Goal: Task Accomplishment & Management: Manage account settings

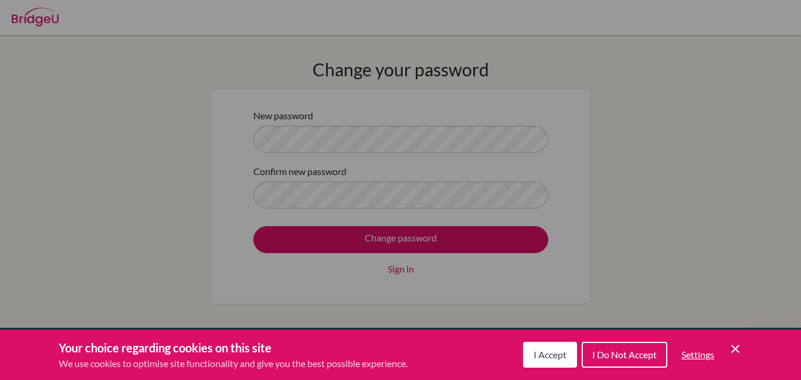
click at [546, 361] on button "I Accept" at bounding box center [550, 354] width 54 height 26
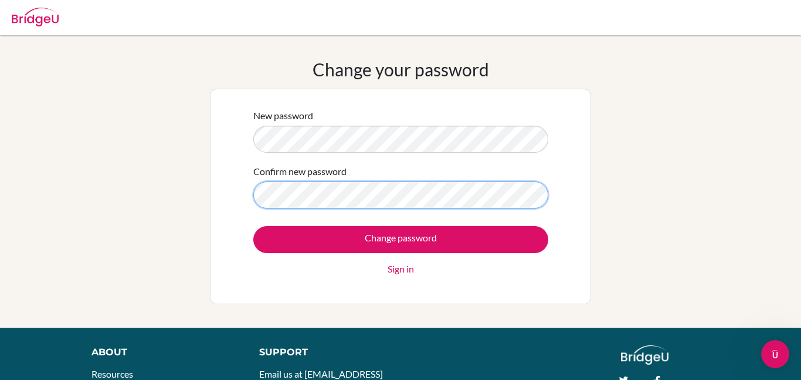
click at [253, 226] on input "Change password" at bounding box center [400, 239] width 295 height 27
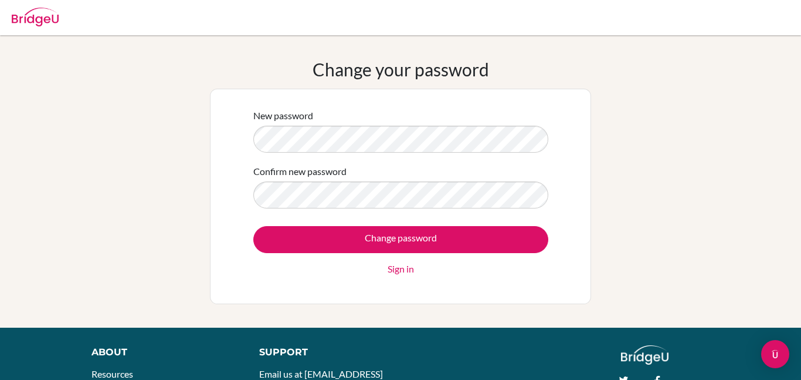
click at [402, 265] on link "Sign in" at bounding box center [401, 269] width 26 height 14
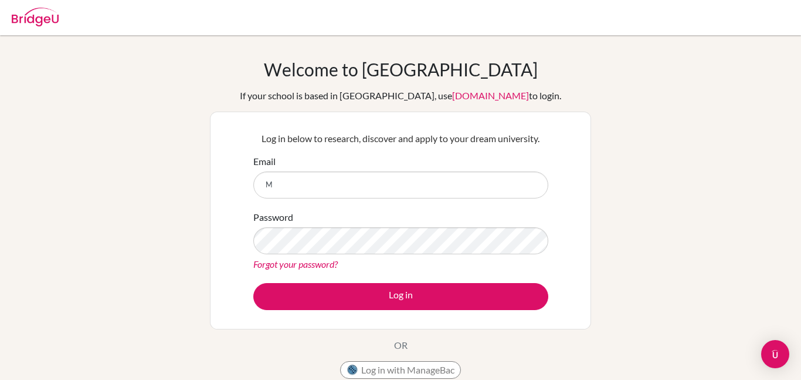
type input "mayellareginaae@amschool.org"
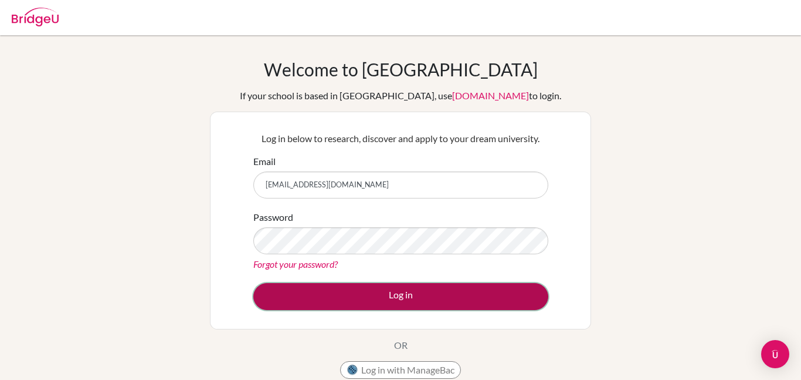
click at [430, 301] on button "Log in" at bounding box center [400, 296] width 295 height 27
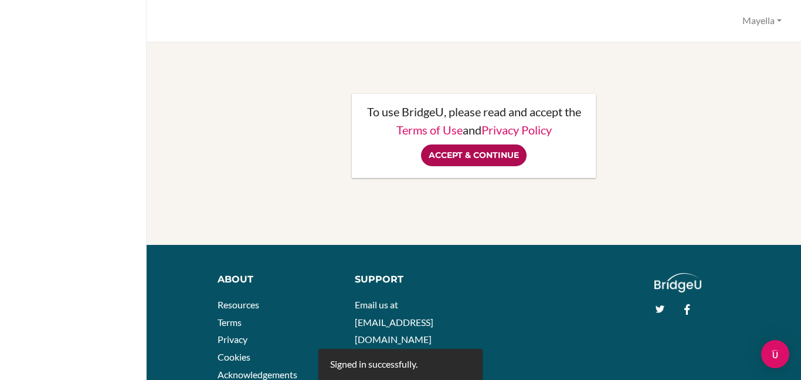
click at [494, 150] on input "Accept & Continue" at bounding box center [474, 155] width 106 height 22
